Goal: Task Accomplishment & Management: Use online tool/utility

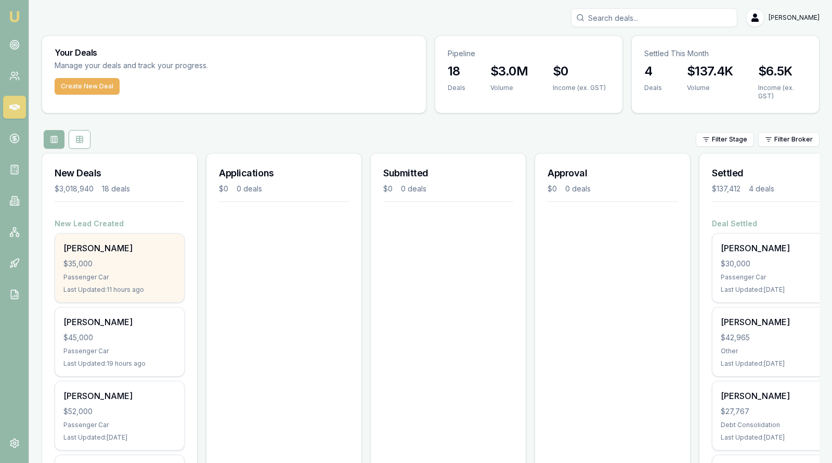
click at [115, 271] on div "Corry Symes $35,000 Passenger Car Last Updated: 11 hours ago" at bounding box center [119, 267] width 129 height 69
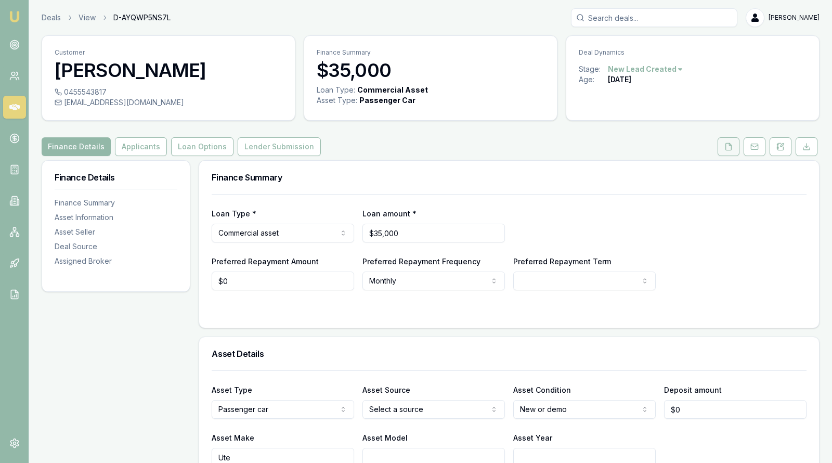
click at [730, 149] on icon at bounding box center [728, 146] width 8 height 8
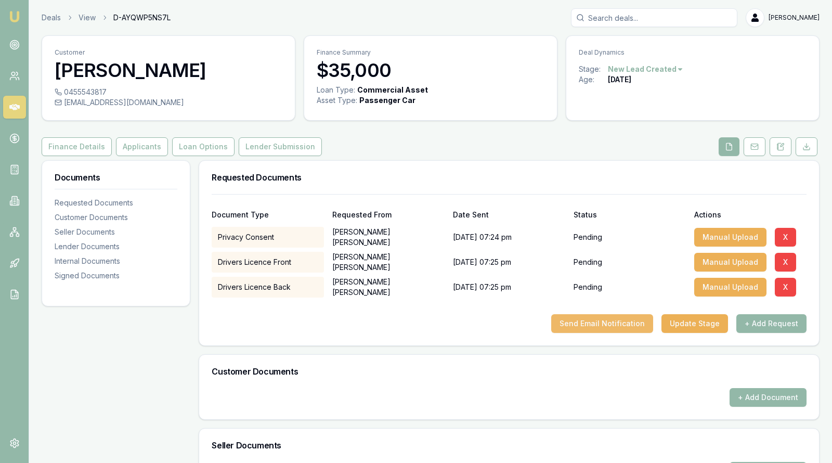
click at [621, 322] on button "Send Email Notification" at bounding box center [602, 323] width 102 height 19
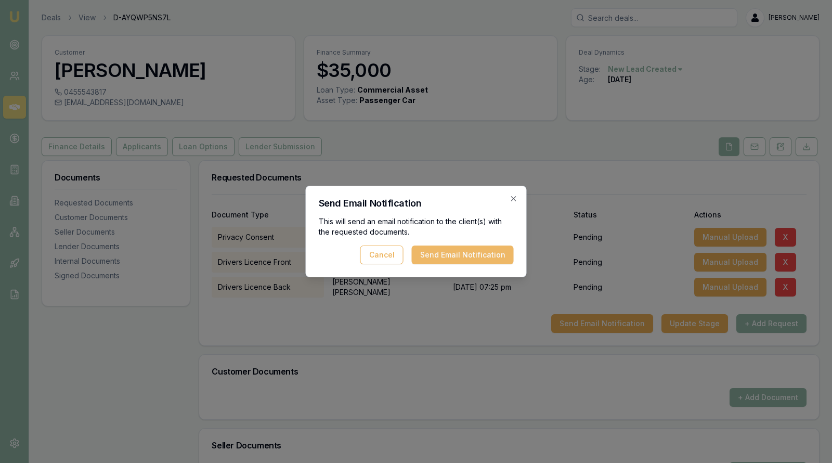
click at [491, 252] on button "Send Email Notification" at bounding box center [463, 254] width 102 height 19
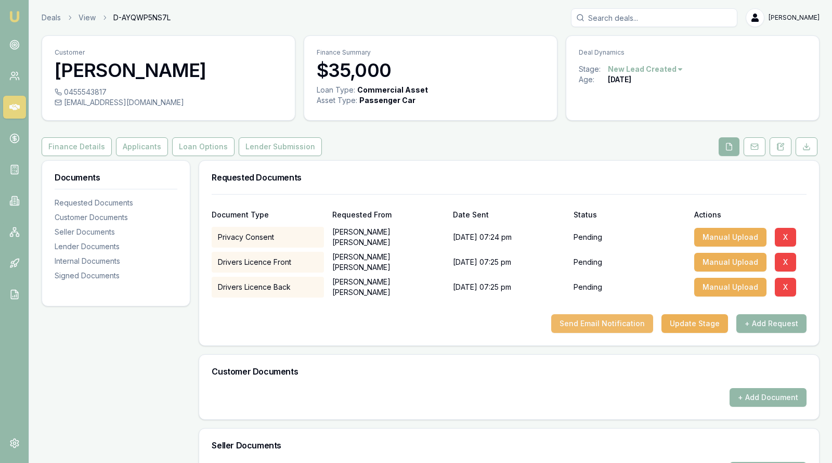
click at [609, 320] on button "Send Email Notification" at bounding box center [602, 323] width 102 height 19
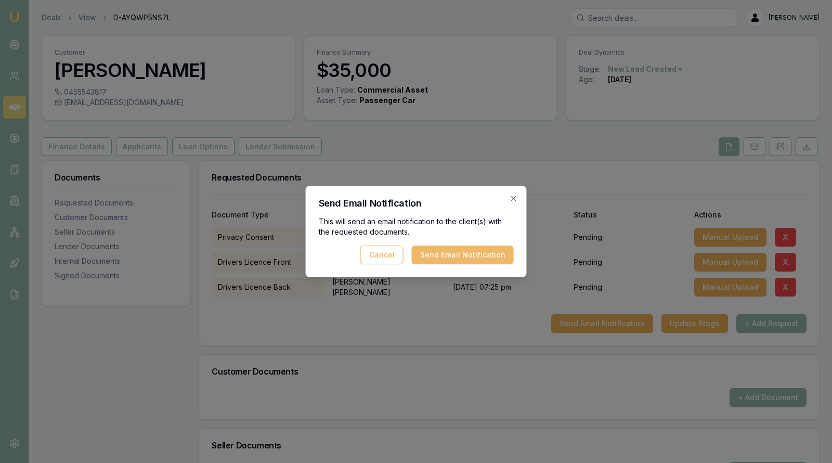
click at [466, 251] on button "Send Email Notification" at bounding box center [463, 254] width 102 height 19
